Goal: Task Accomplishment & Management: Use online tool/utility

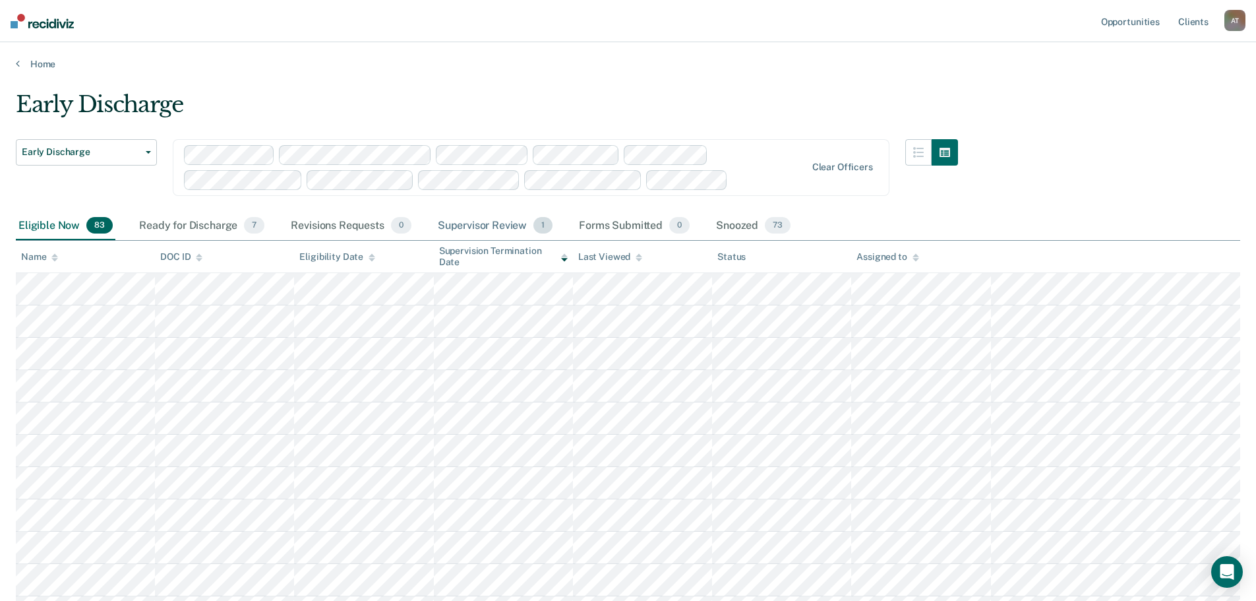
click at [496, 223] on div "Supervisor Review 1" at bounding box center [495, 226] width 121 height 29
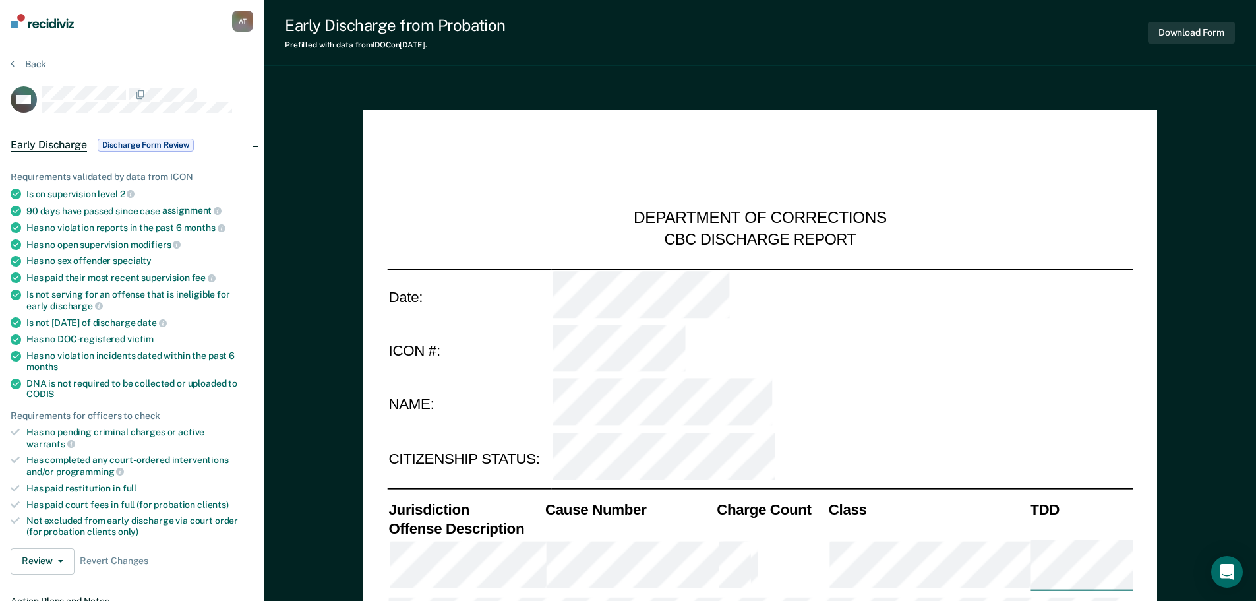
type textarea "x"
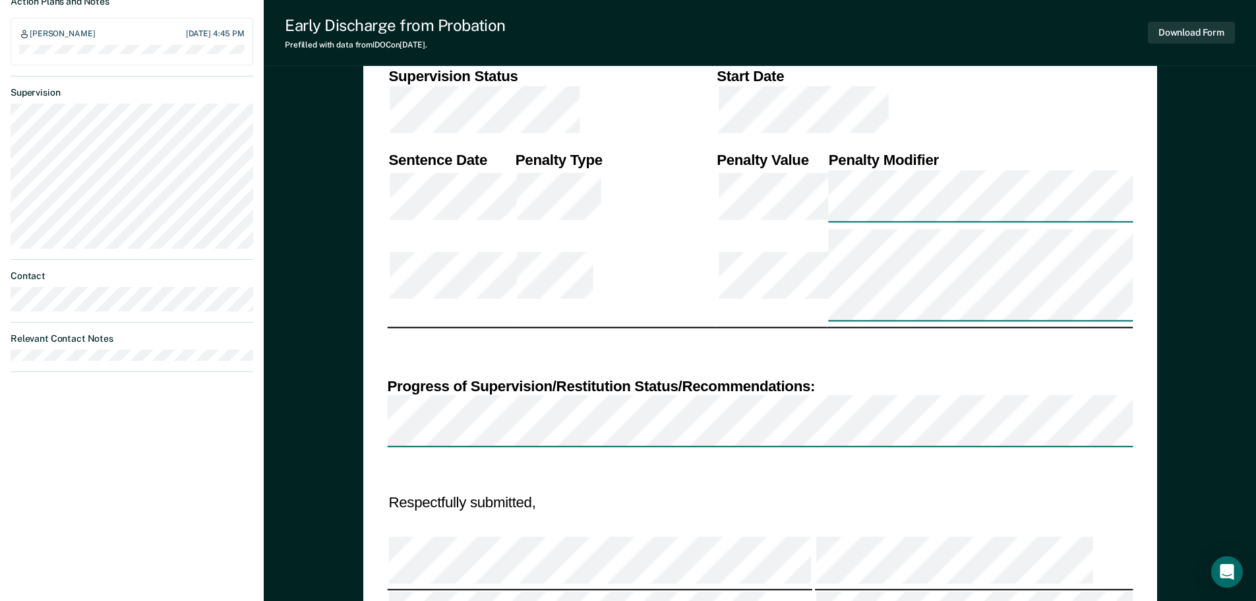
scroll to position [369, 0]
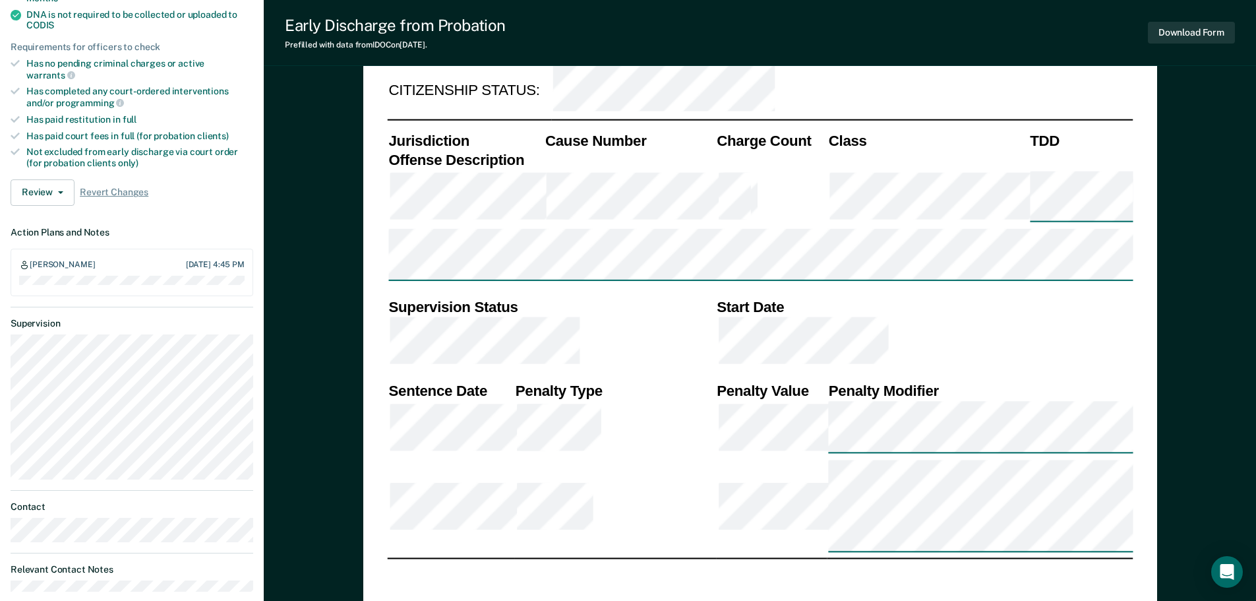
drag, startPoint x: 219, startPoint y: 195, endPoint x: 814, endPoint y: 133, distance: 598.0
click at [1011, 30] on div "Early Discharge from Probation Prefilled with data from IDOC on [DATE] . Downlo…" at bounding box center [760, 33] width 992 height 66
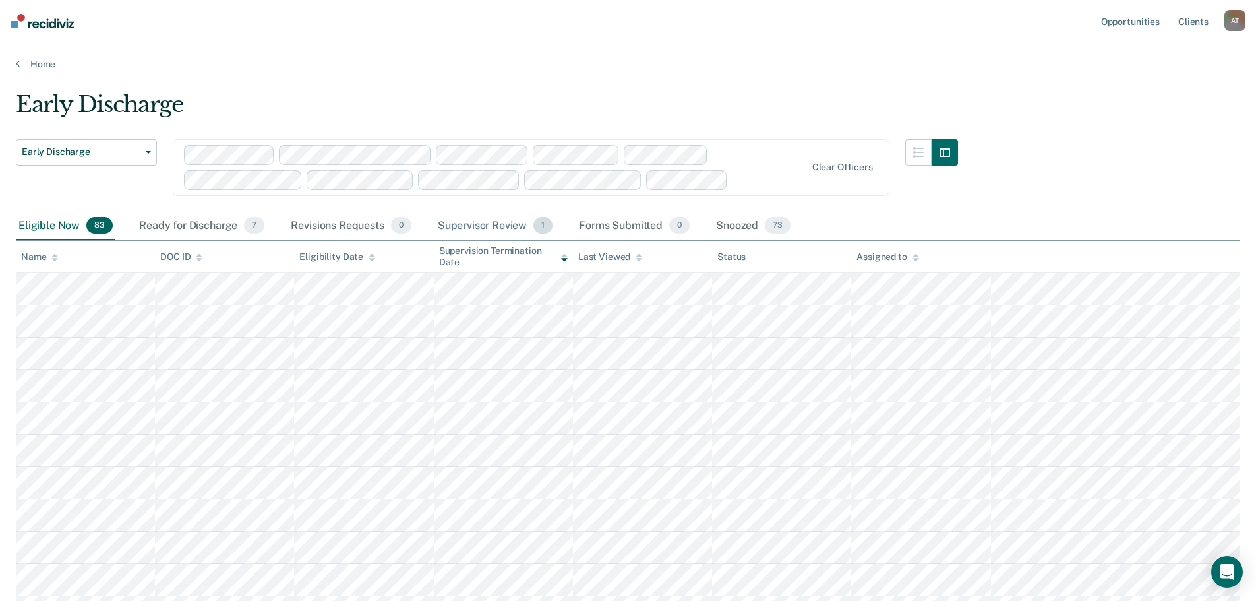
click at [506, 228] on div "Supervisor Review 1" at bounding box center [495, 226] width 121 height 29
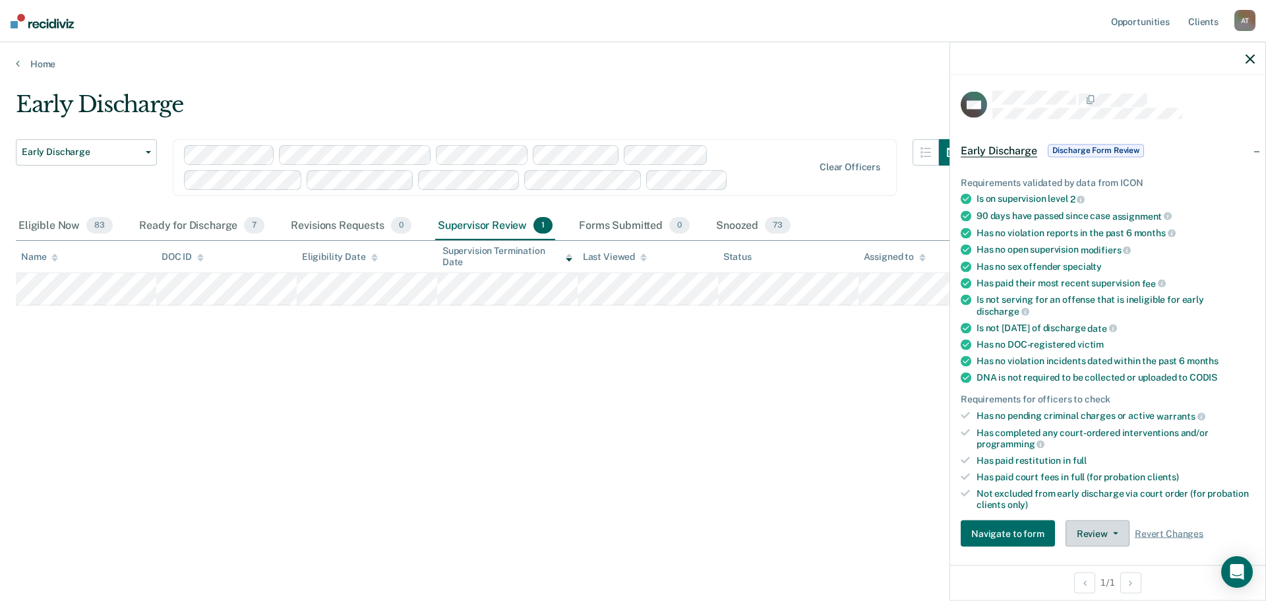
click at [1117, 539] on button "Review" at bounding box center [1098, 533] width 64 height 26
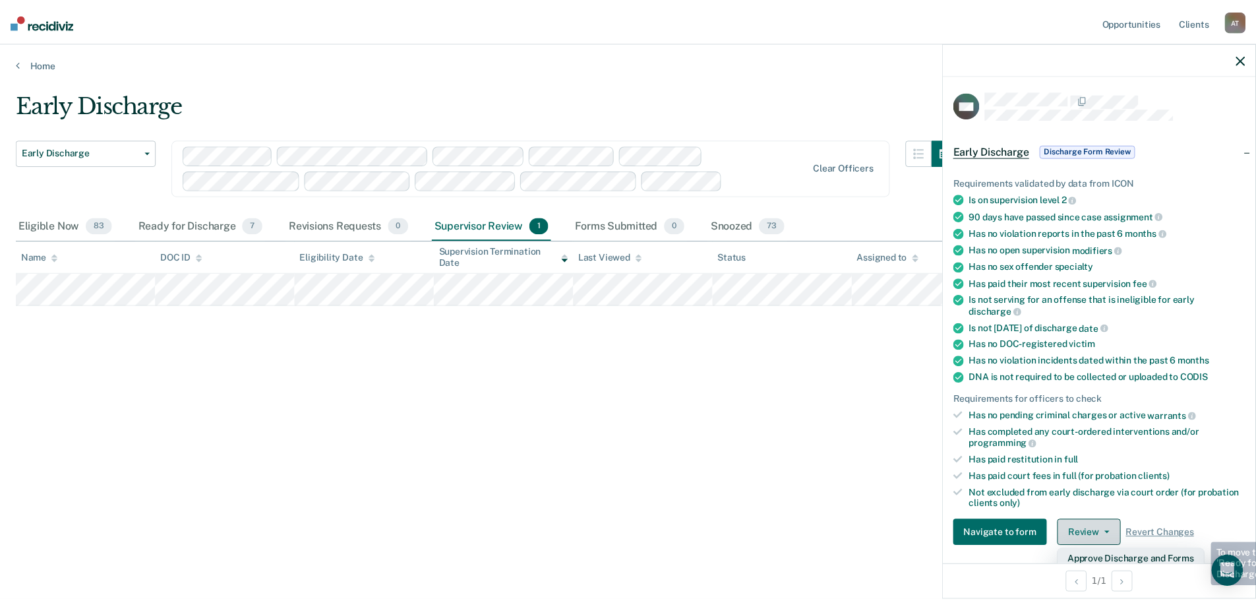
scroll to position [5, 0]
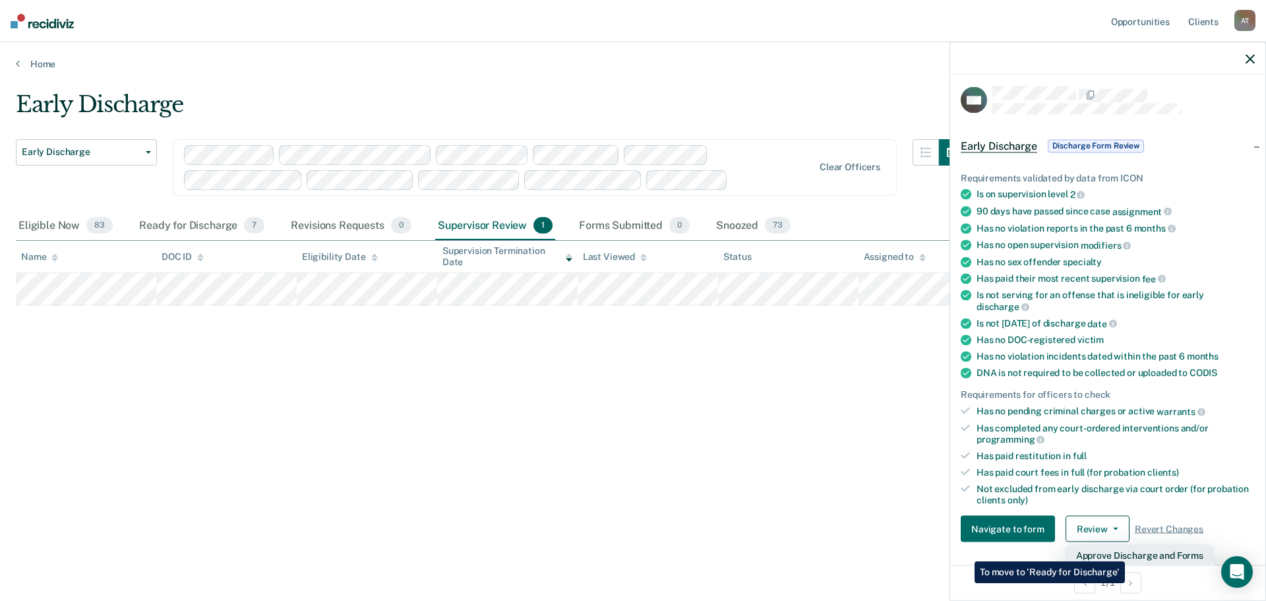
click at [1125, 551] on button "Approve Discharge and Forms" at bounding box center [1140, 555] width 148 height 21
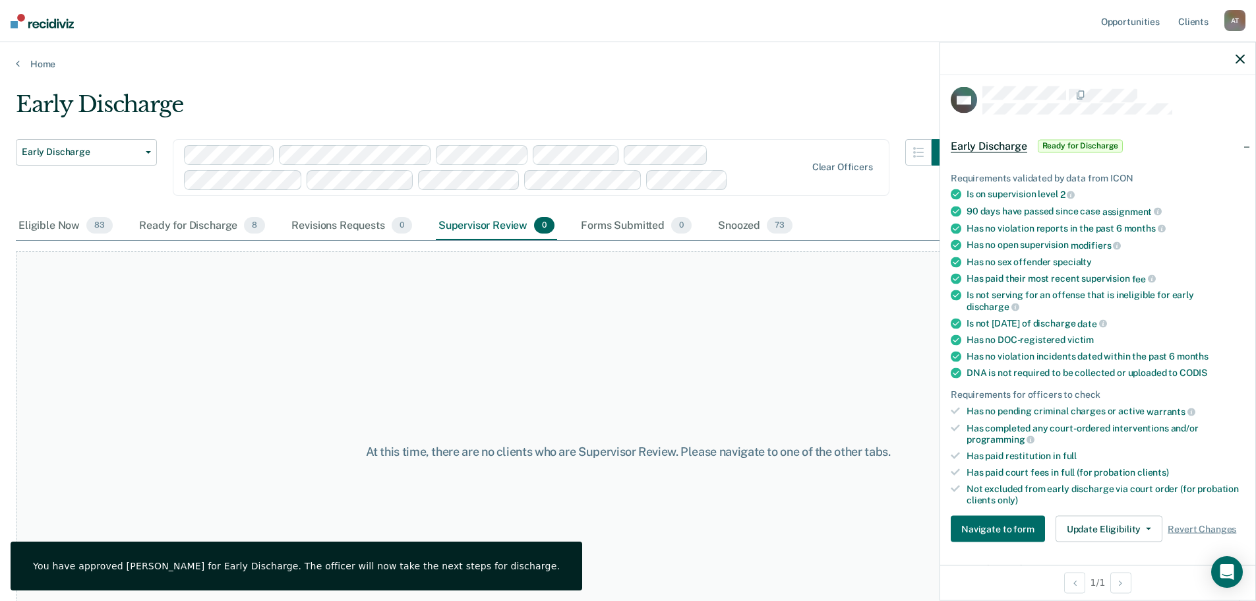
click at [1237, 53] on button "button" at bounding box center [1240, 58] width 9 height 11
